Goal: Transaction & Acquisition: Purchase product/service

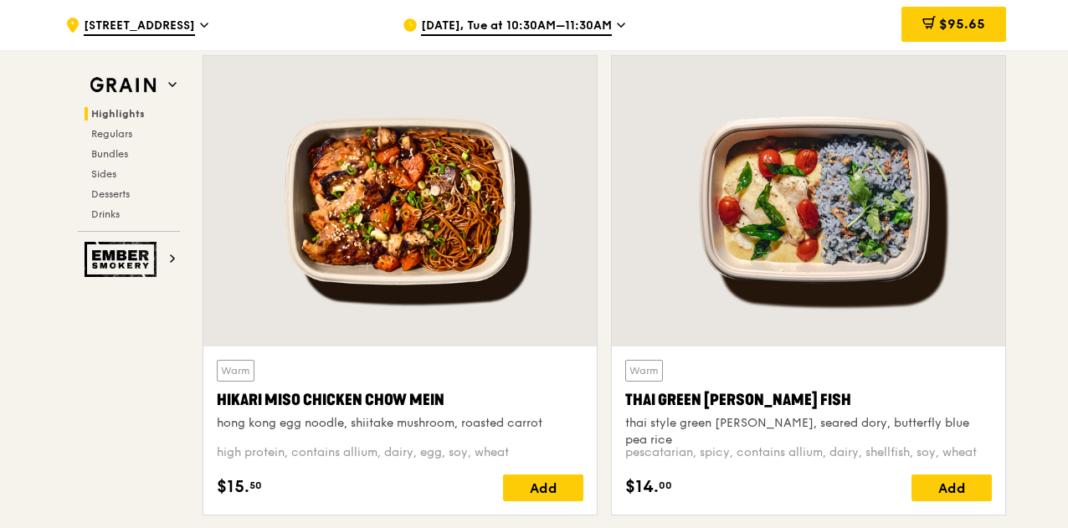
scroll to position [577, 0]
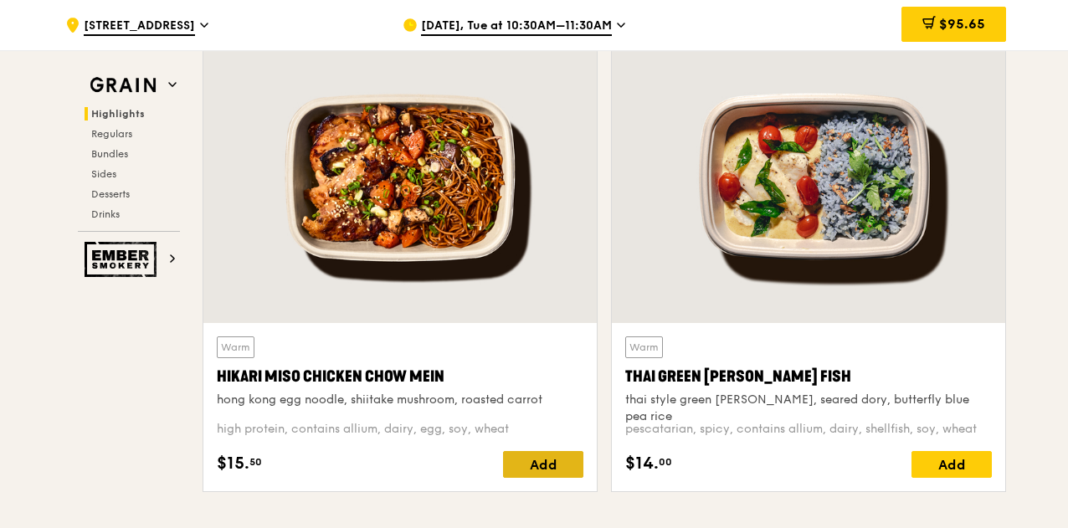
click at [571, 464] on div "Add" at bounding box center [543, 464] width 80 height 27
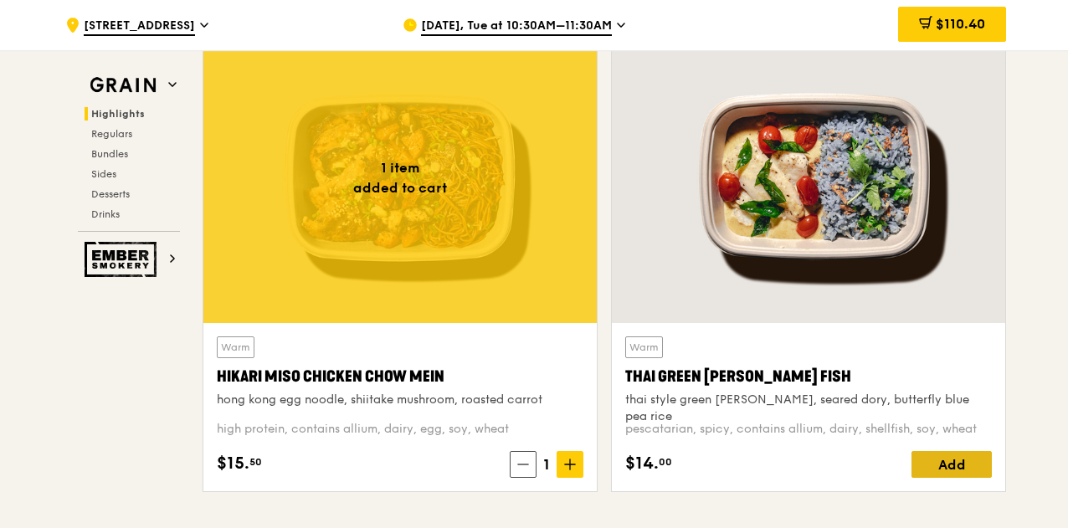
click at [969, 457] on div "Add" at bounding box center [951, 464] width 80 height 27
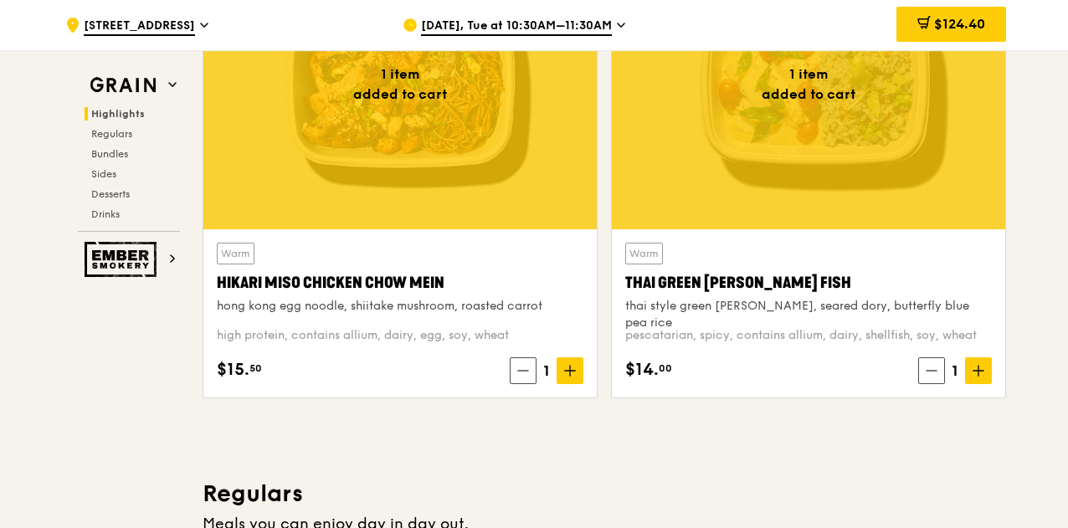
scroll to position [661, 0]
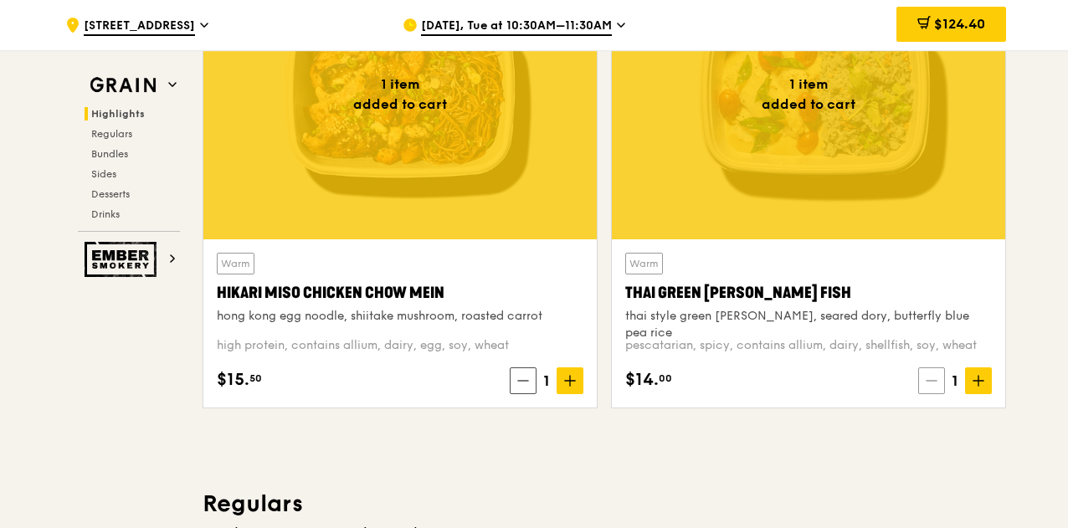
click at [939, 368] on span at bounding box center [931, 380] width 27 height 27
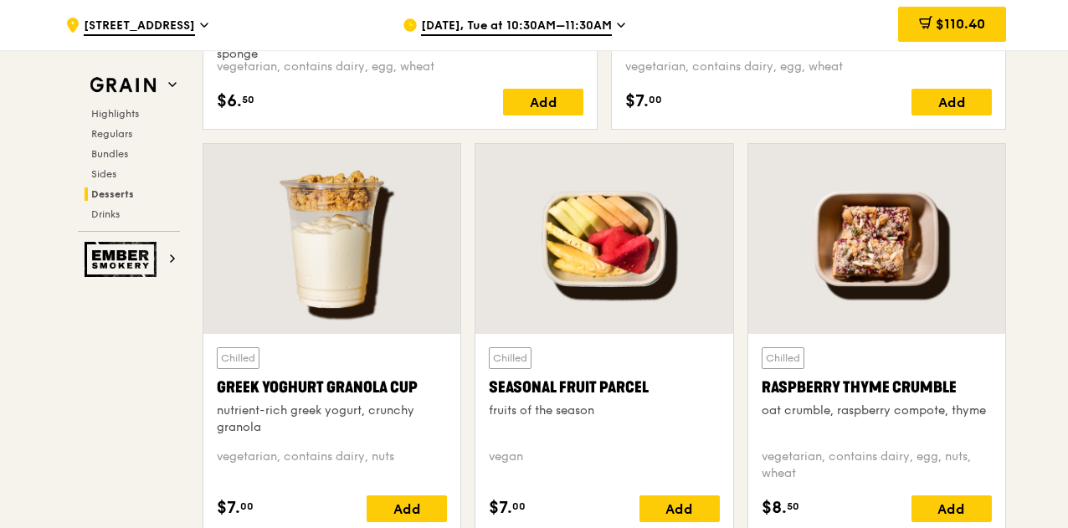
scroll to position [5264, 0]
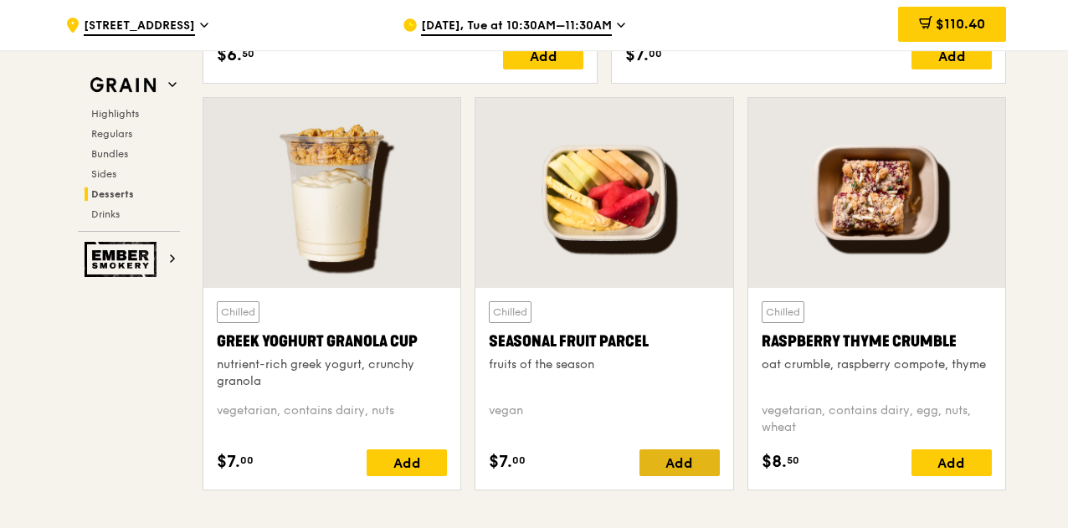
click at [685, 458] on div "Add" at bounding box center [679, 462] width 80 height 27
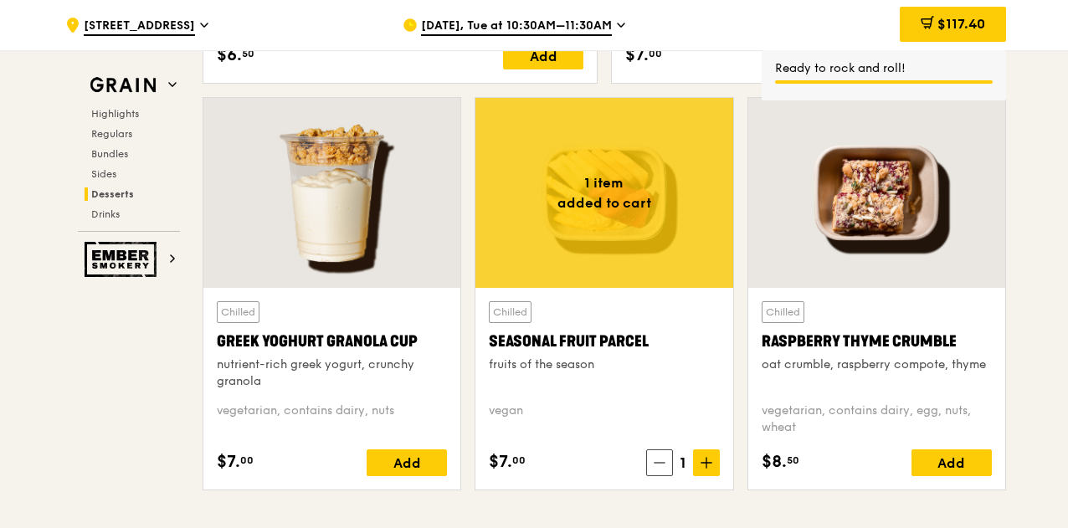
click at [708, 458] on icon at bounding box center [706, 463] width 12 height 12
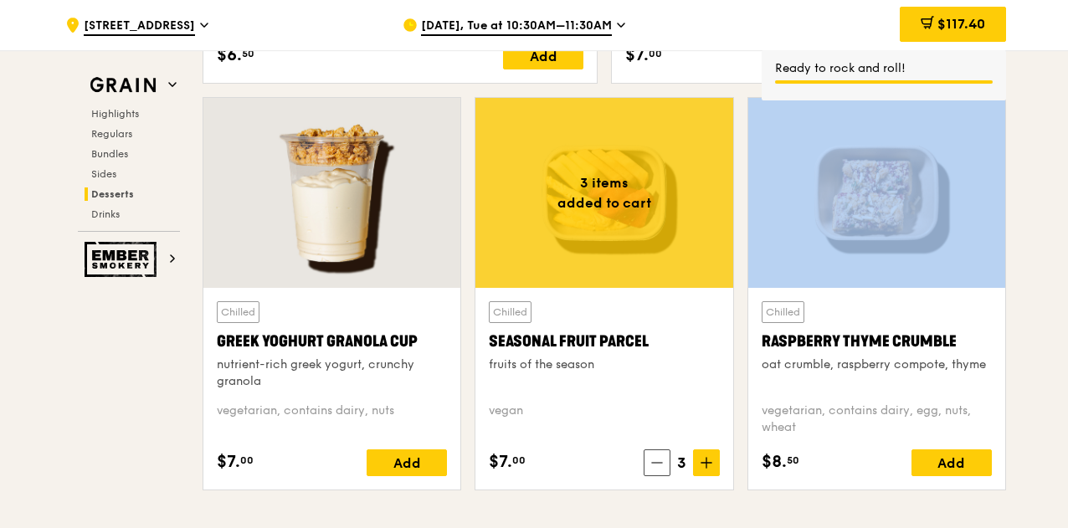
click at [708, 458] on icon at bounding box center [706, 463] width 12 height 12
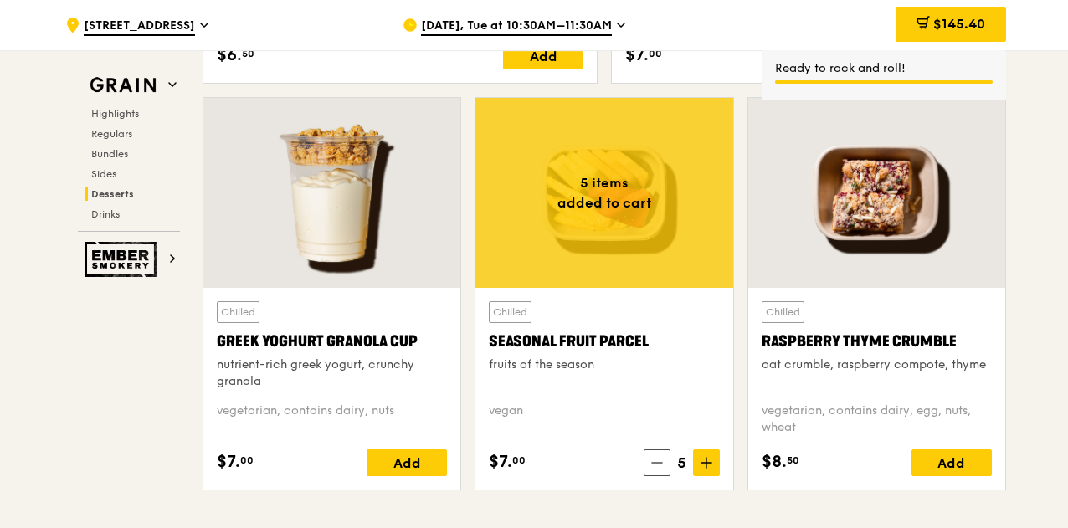
click at [708, 458] on icon at bounding box center [706, 463] width 12 height 12
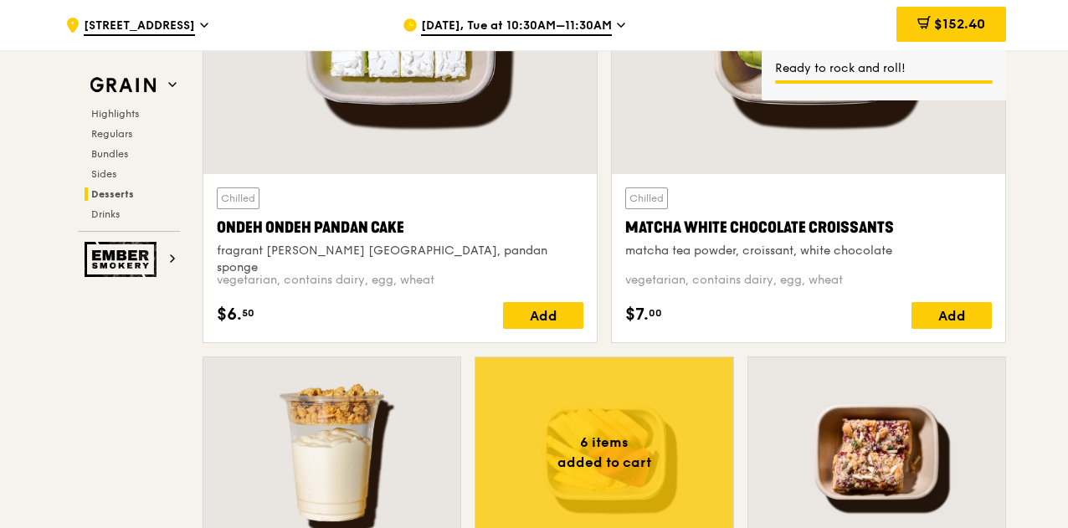
scroll to position [4845, 0]
